Goal: Information Seeking & Learning: Understand process/instructions

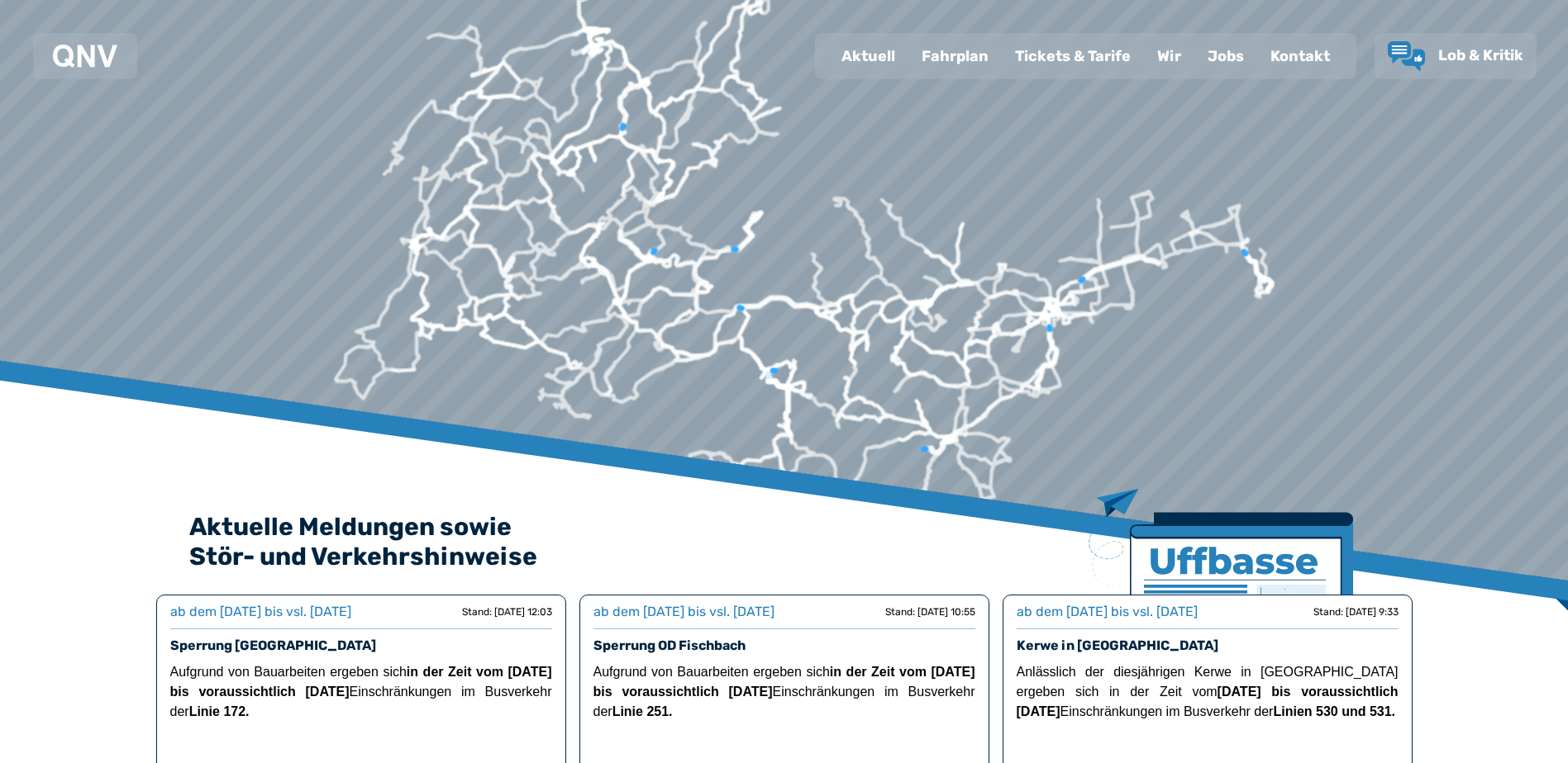
click at [949, 48] on div "Fahrplan" at bounding box center [955, 56] width 93 height 43
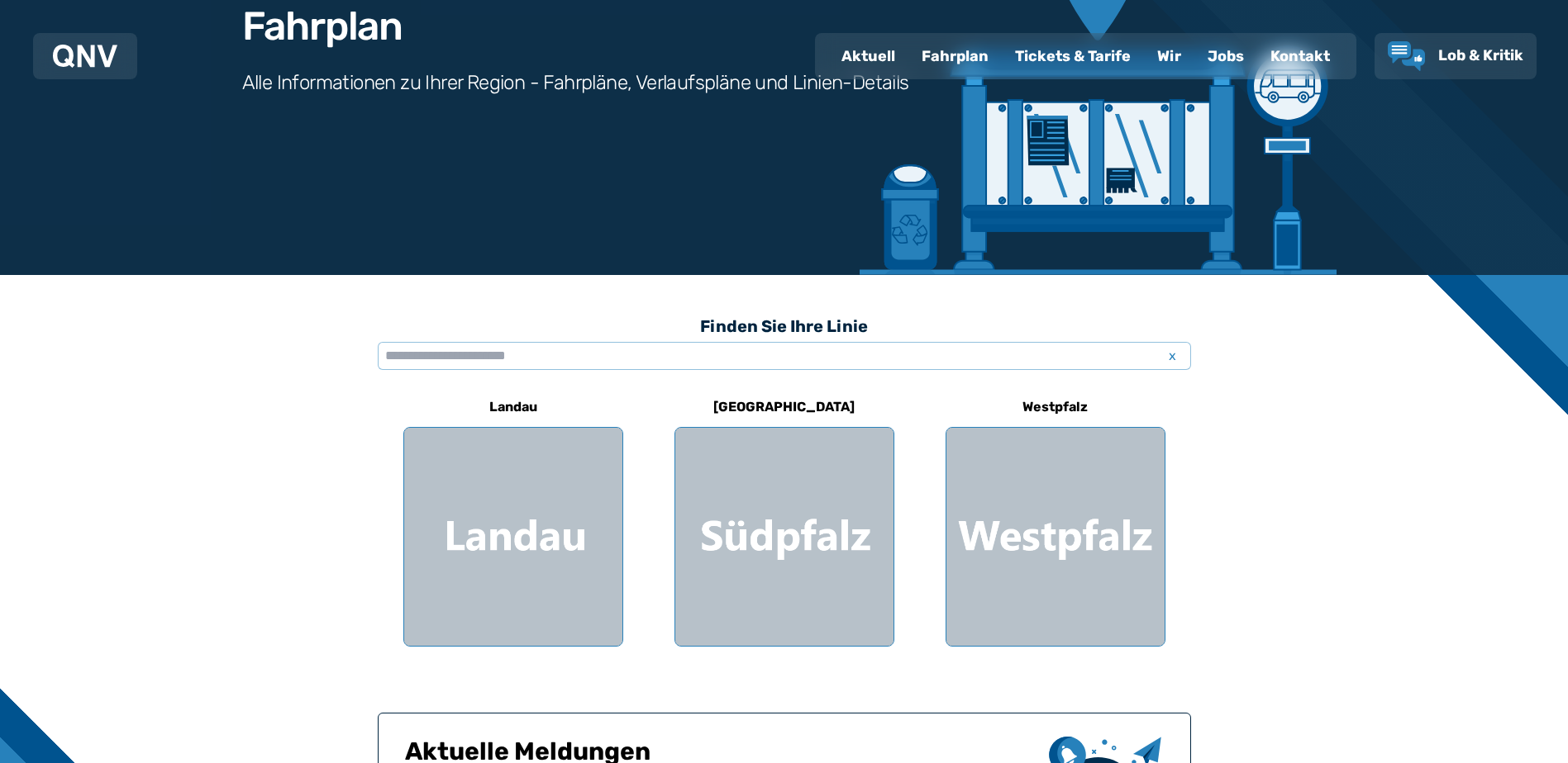
scroll to position [247, 0]
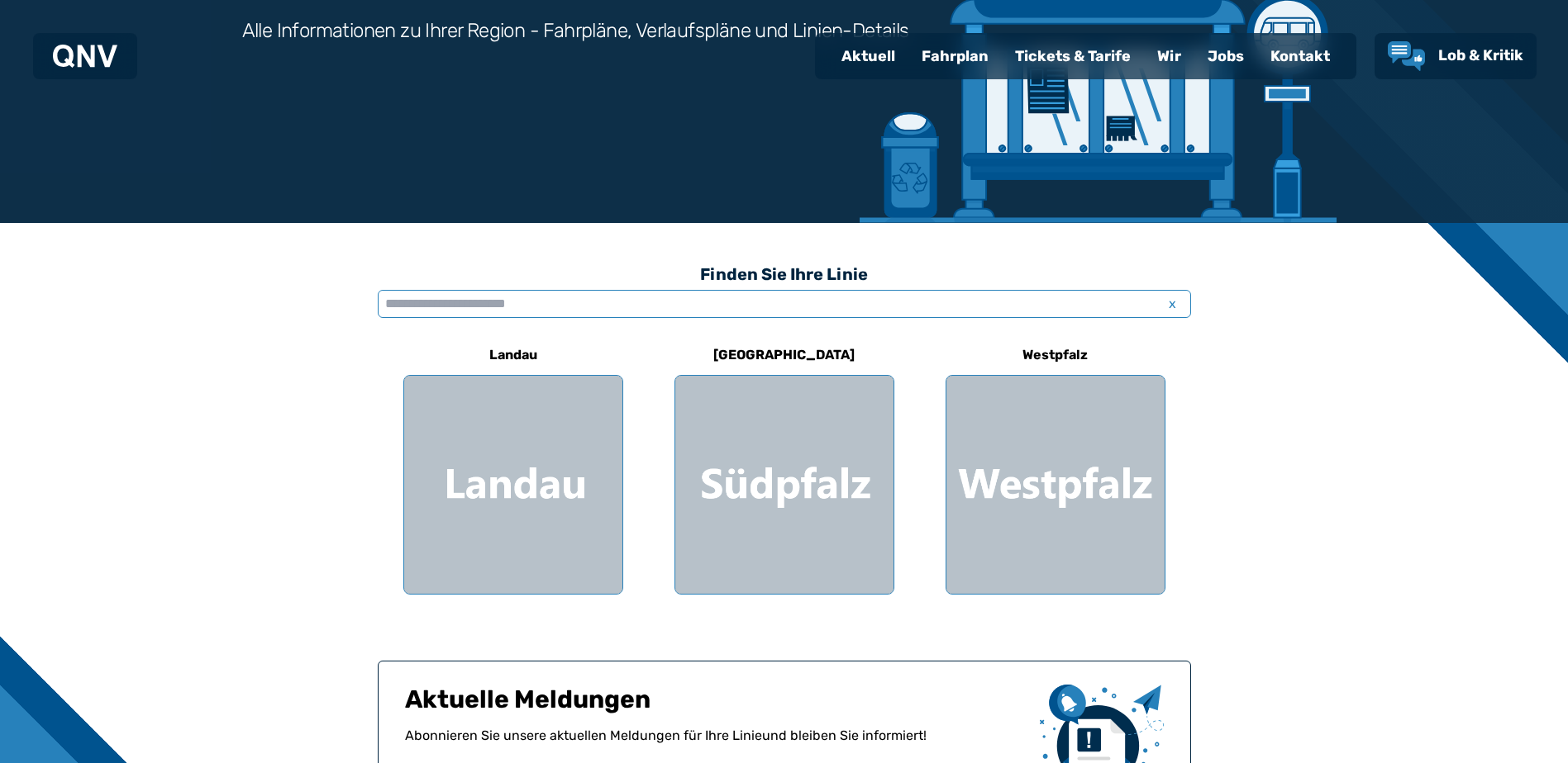
click at [530, 308] on input "text" at bounding box center [784, 303] width 813 height 28
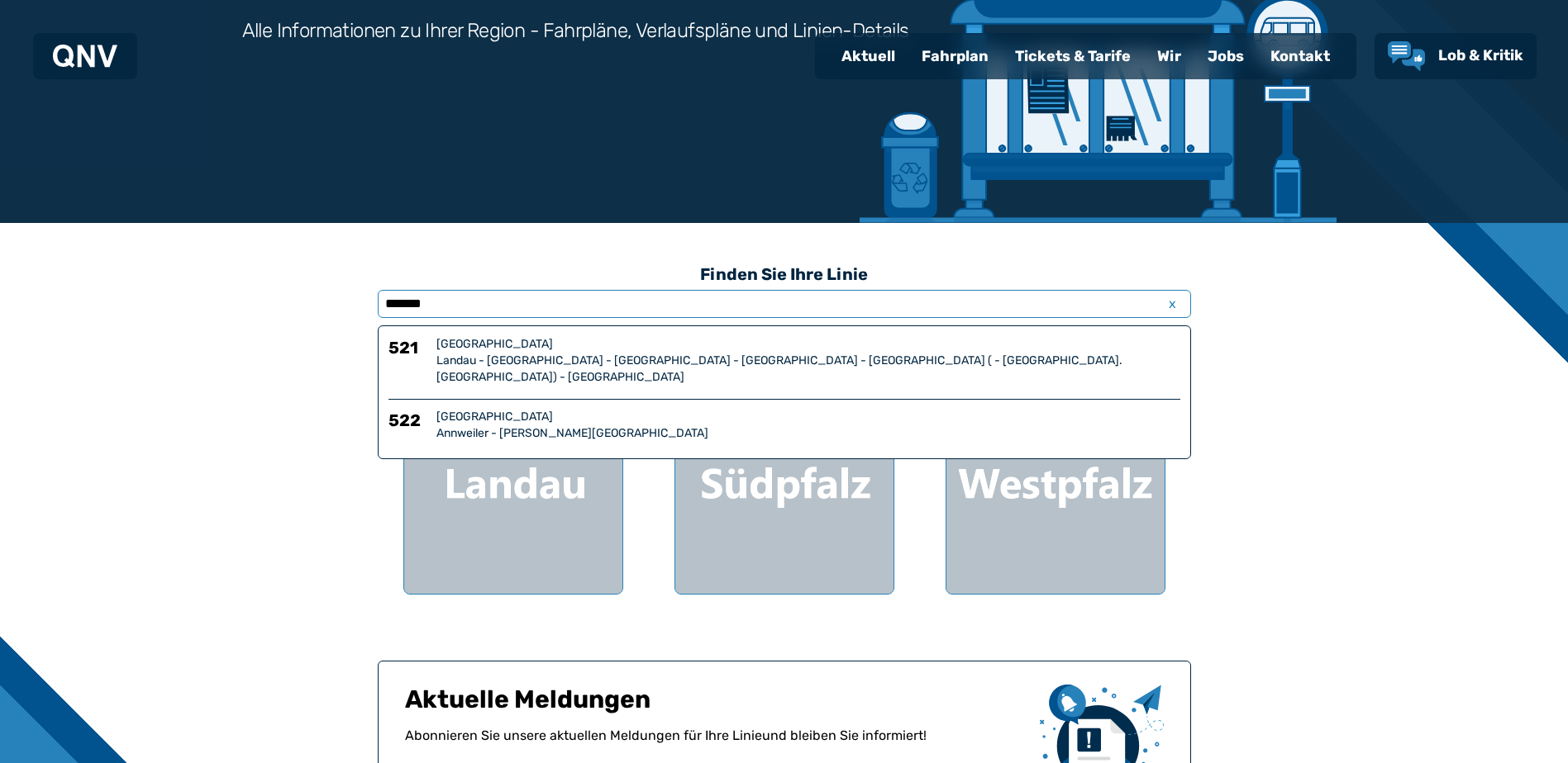
type input "*******"
click at [543, 360] on div "Landau - [GEOGRAPHIC_DATA] - [GEOGRAPHIC_DATA] - [GEOGRAPHIC_DATA] - [GEOGRAPHI…" at bounding box center [807, 369] width 743 height 33
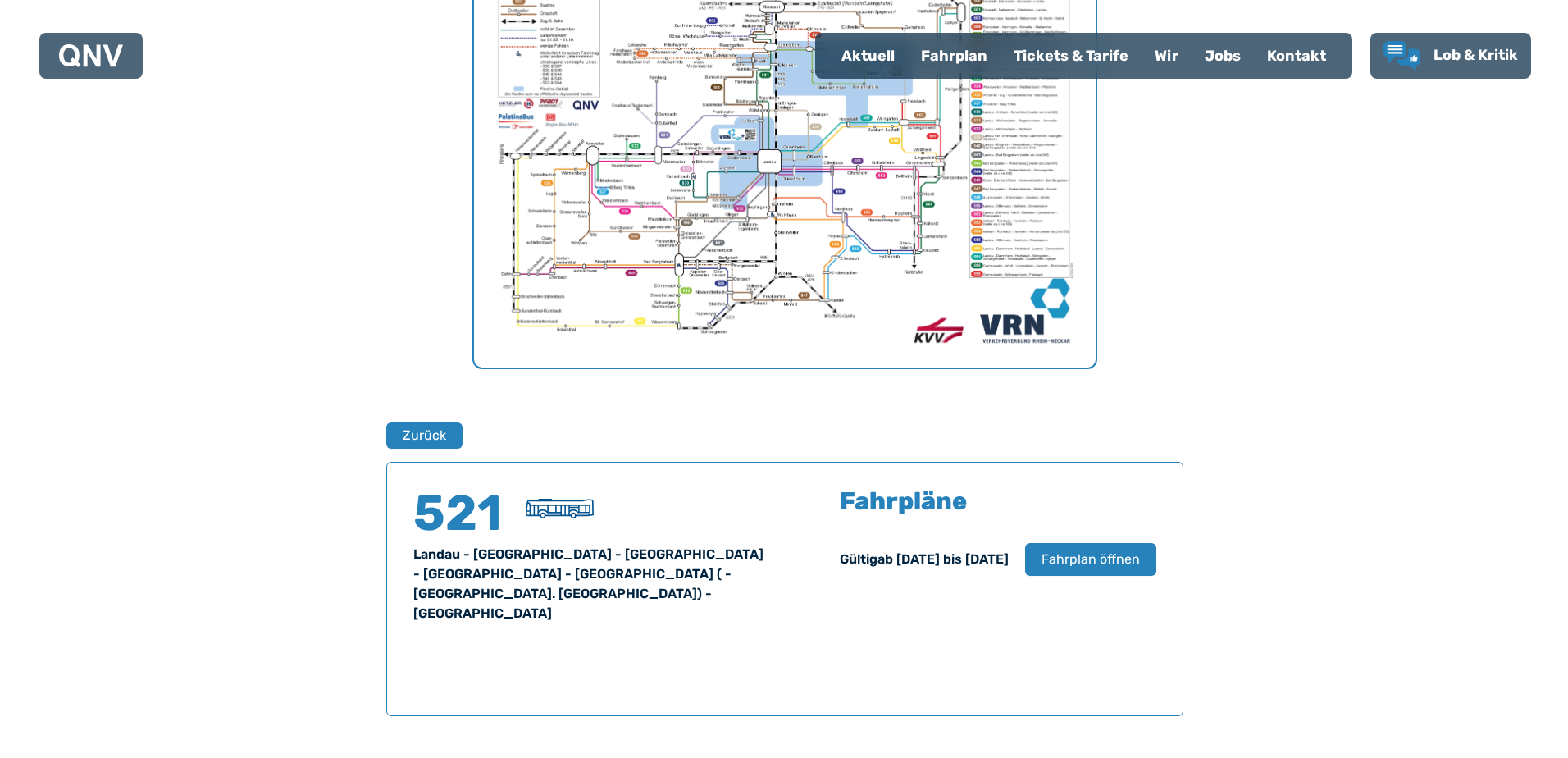
scroll to position [671, 0]
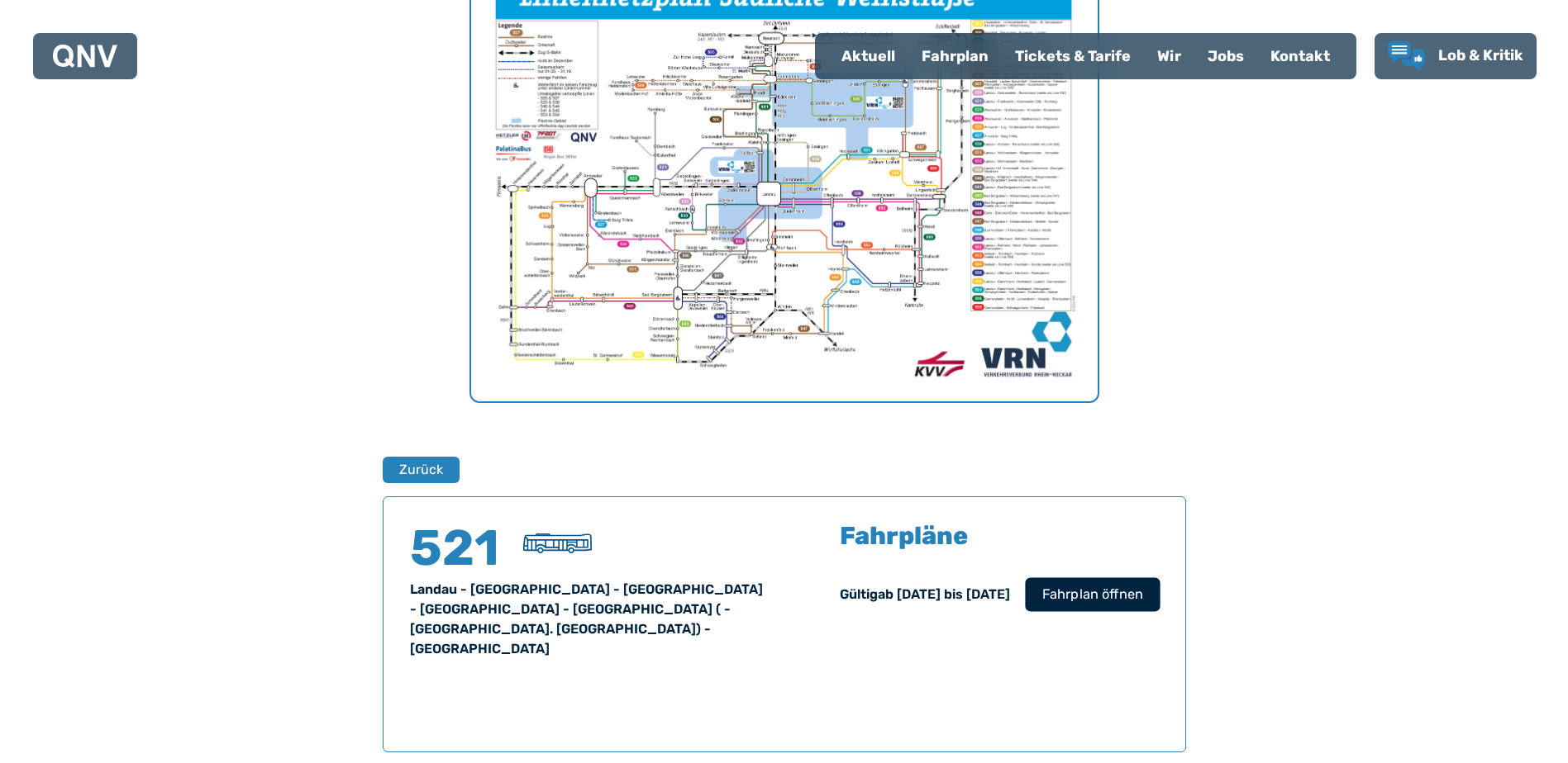
click at [1080, 599] on span "Fahrplan öffnen" at bounding box center [1092, 595] width 101 height 20
